Goal: Task Accomplishment & Management: Use online tool/utility

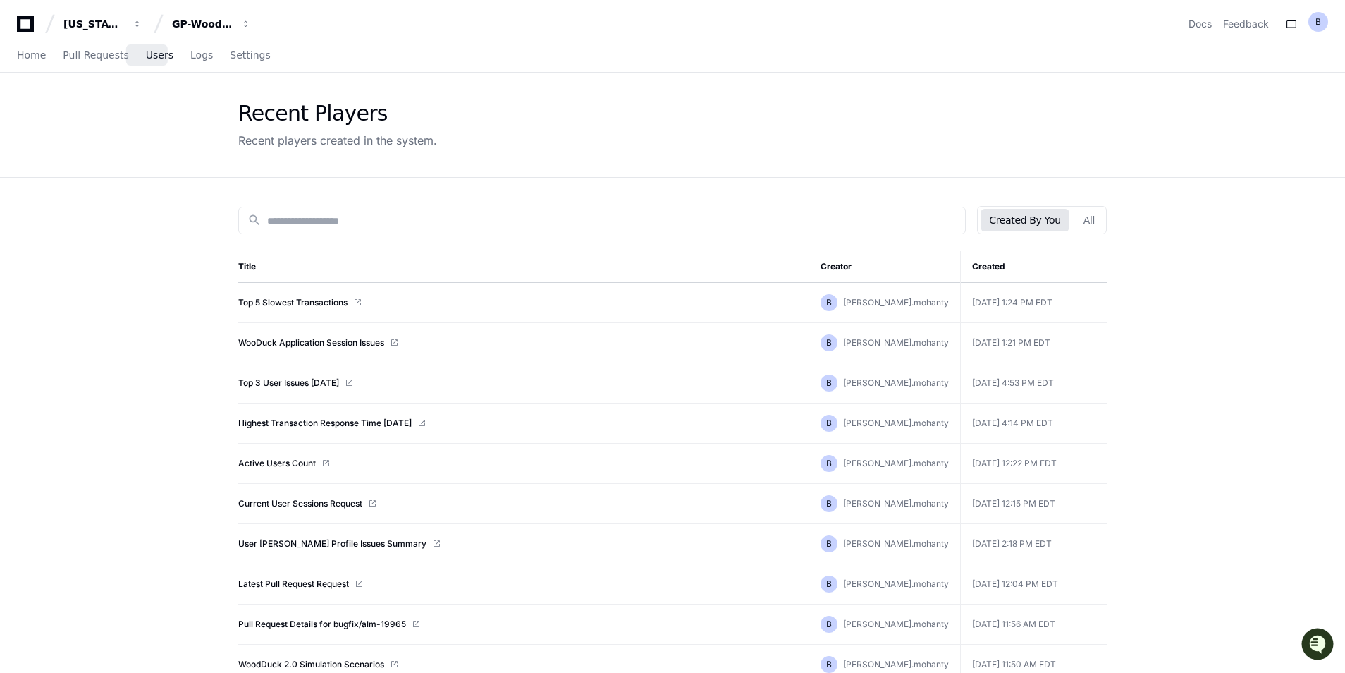
click at [157, 59] on span "Users" at bounding box center [160, 55] width 28 height 8
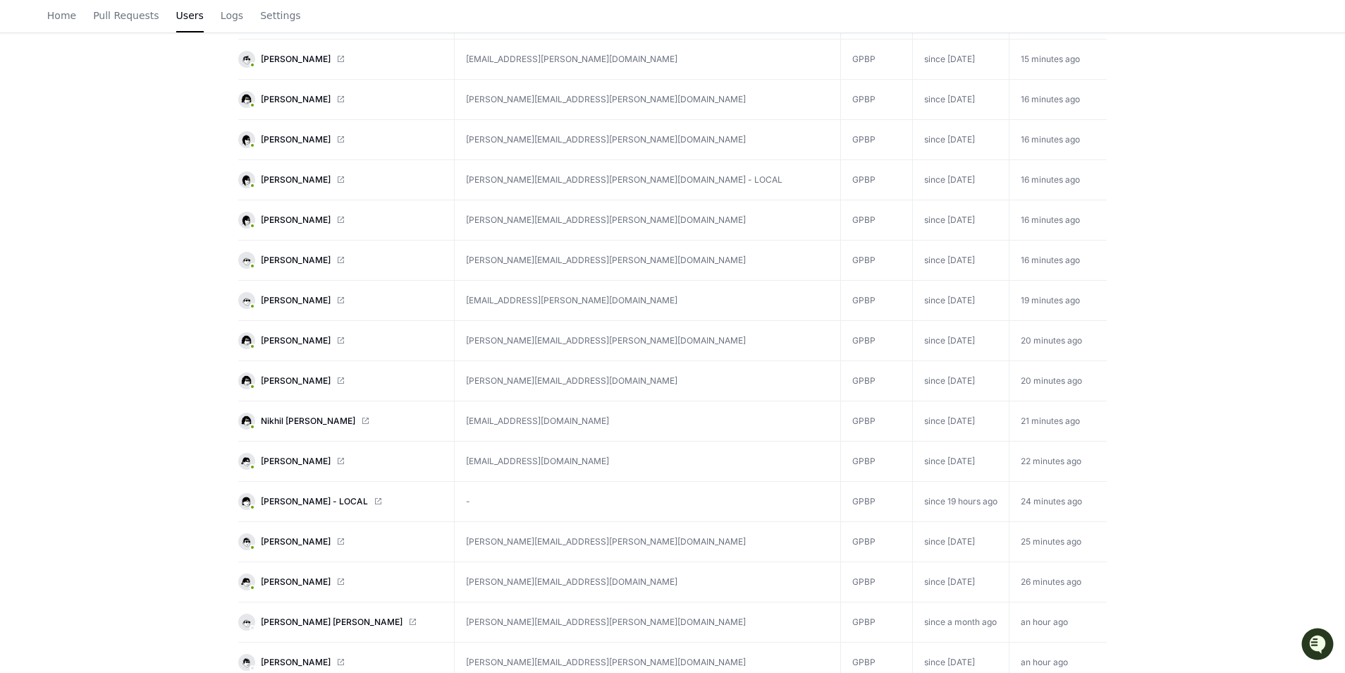
scroll to position [846, 0]
click at [344, 539] on span at bounding box center [340, 541] width 8 height 8
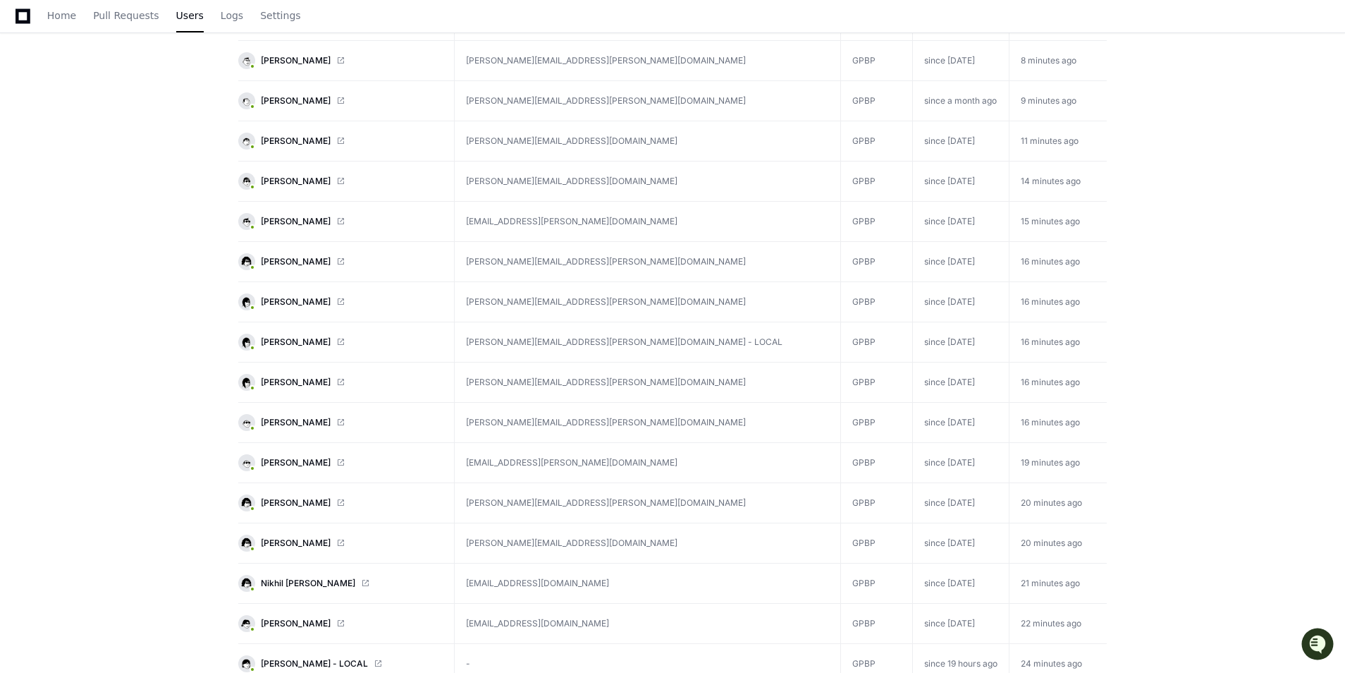
scroll to position [353, 0]
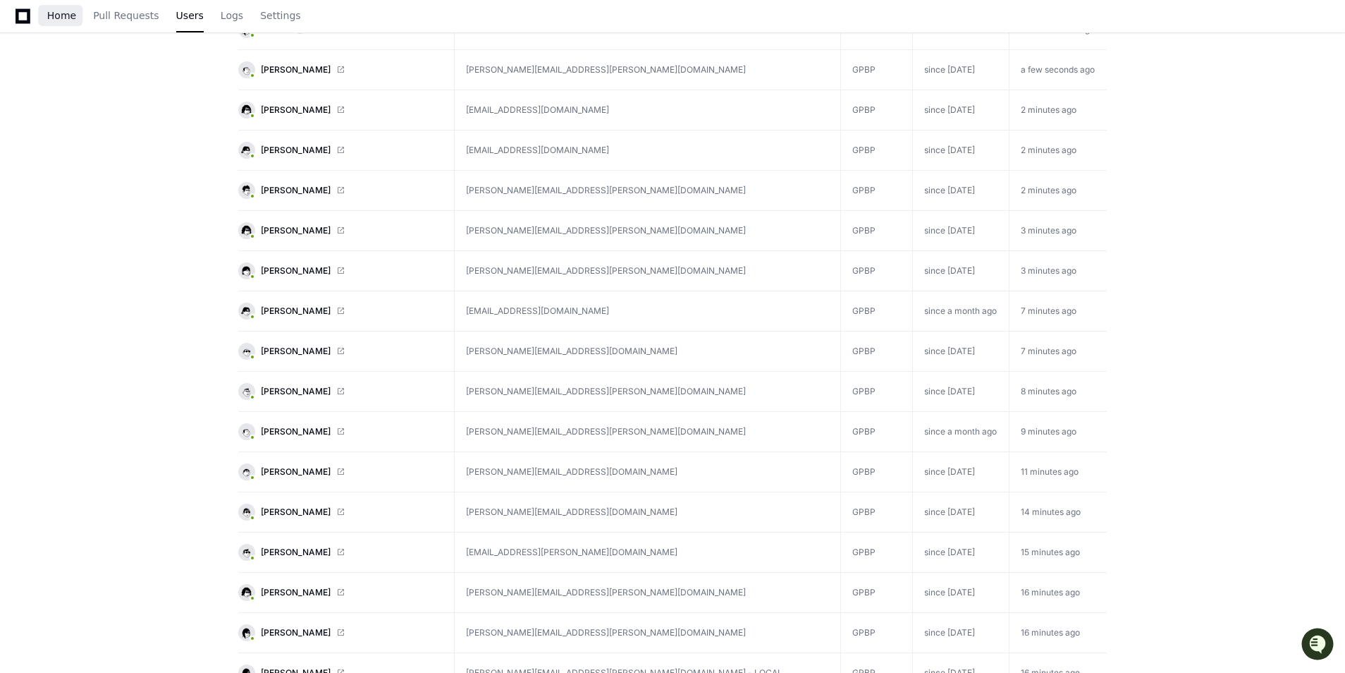
click at [63, 11] on span "Home" at bounding box center [61, 15] width 29 height 8
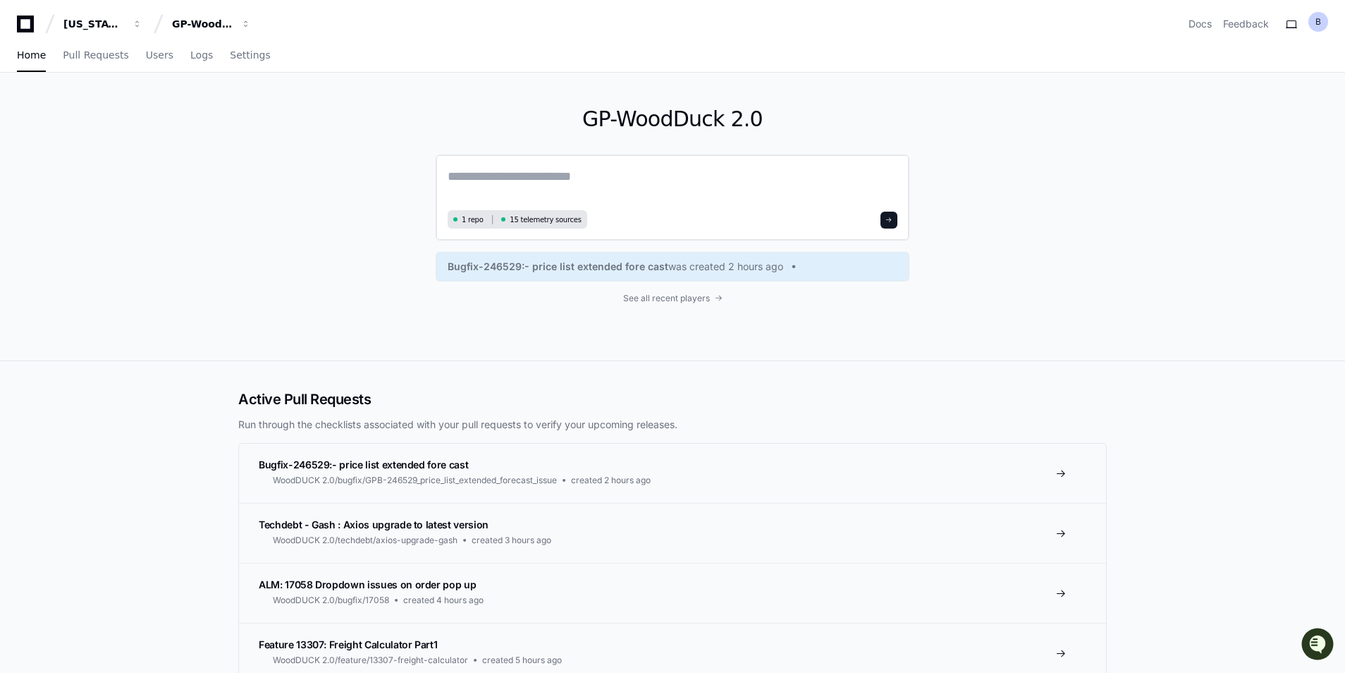
drag, startPoint x: 548, startPoint y: 180, endPoint x: 560, endPoint y: 181, distance: 12.1
click at [549, 180] on textarea at bounding box center [673, 185] width 450 height 39
paste textarea "**********"
click at [576, 176] on textarea "**********" at bounding box center [673, 184] width 450 height 37
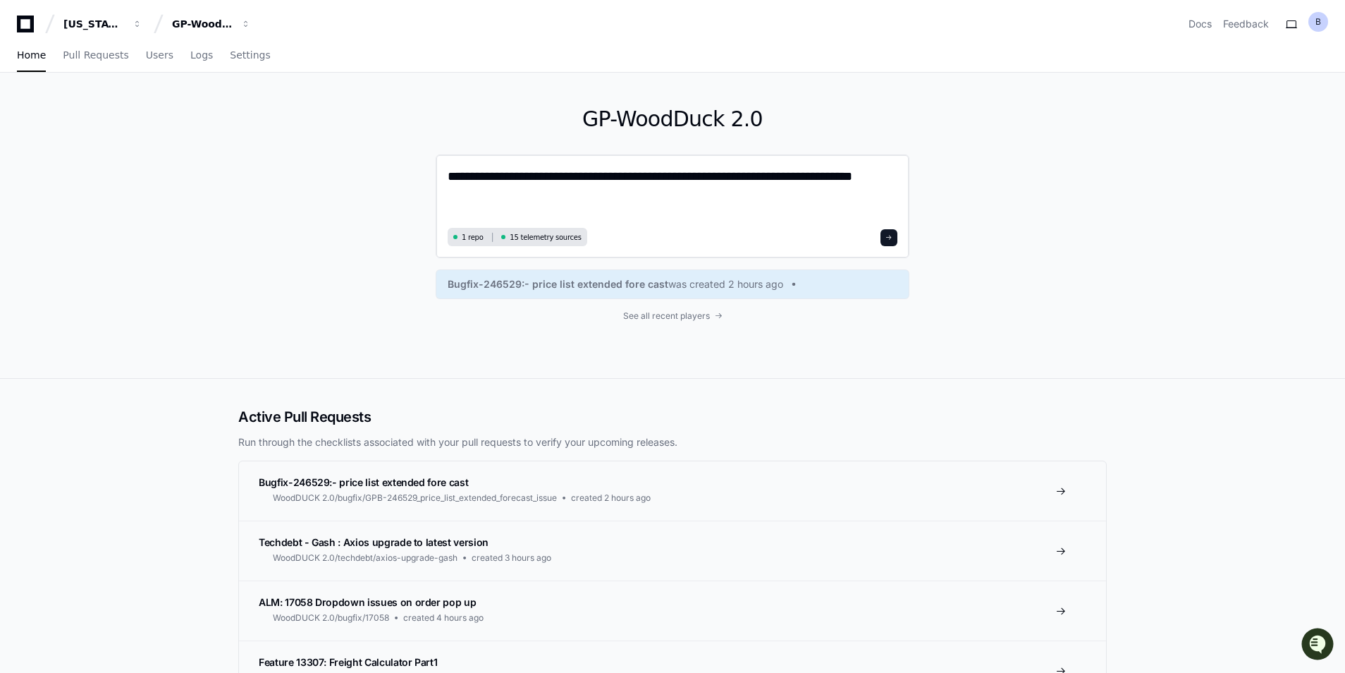
type textarea "**********"
click at [890, 237] on span at bounding box center [889, 237] width 7 height 7
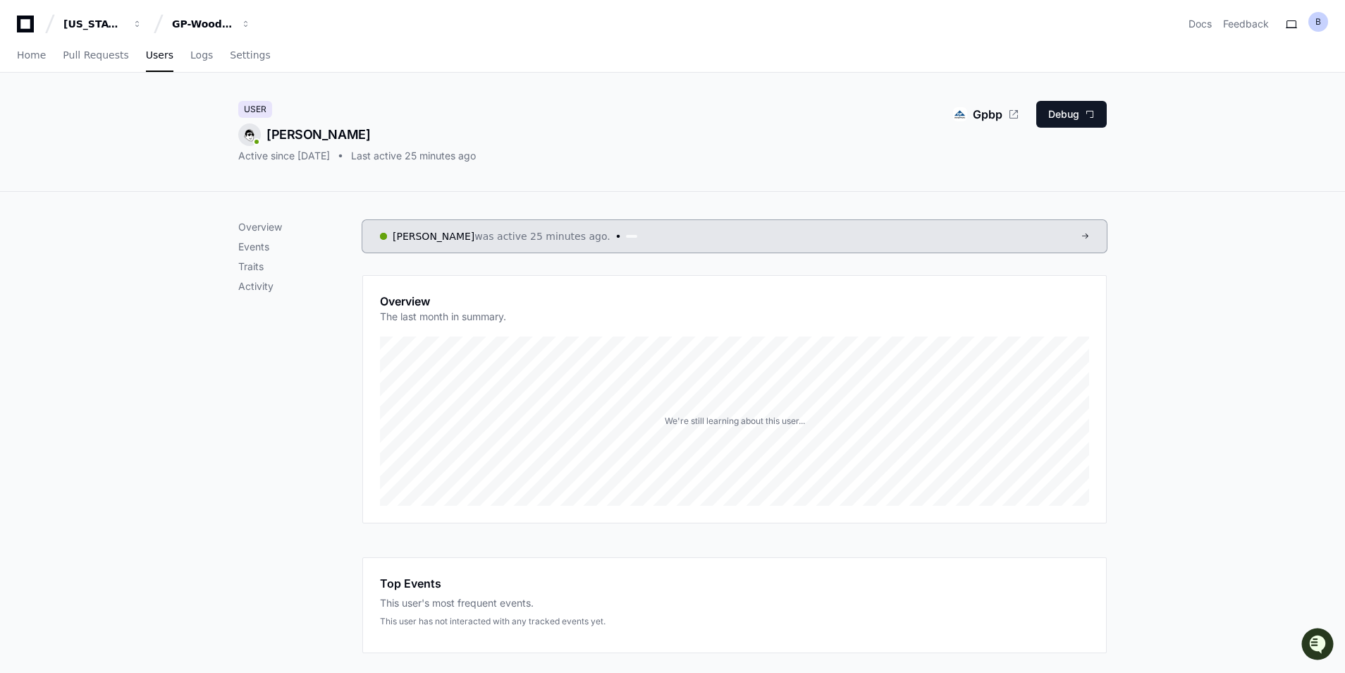
drag, startPoint x: 392, startPoint y: 134, endPoint x: 374, endPoint y: 138, distance: 18.7
click at [374, 138] on div "[PERSON_NAME]" at bounding box center [357, 134] width 238 height 23
drag, startPoint x: 380, startPoint y: 138, endPoint x: 372, endPoint y: 136, distance: 8.6
click at [372, 136] on div "[PERSON_NAME]" at bounding box center [357, 134] width 238 height 23
copy div "[PERSON_NAME]"
